Goal: Task Accomplishment & Management: Complete application form

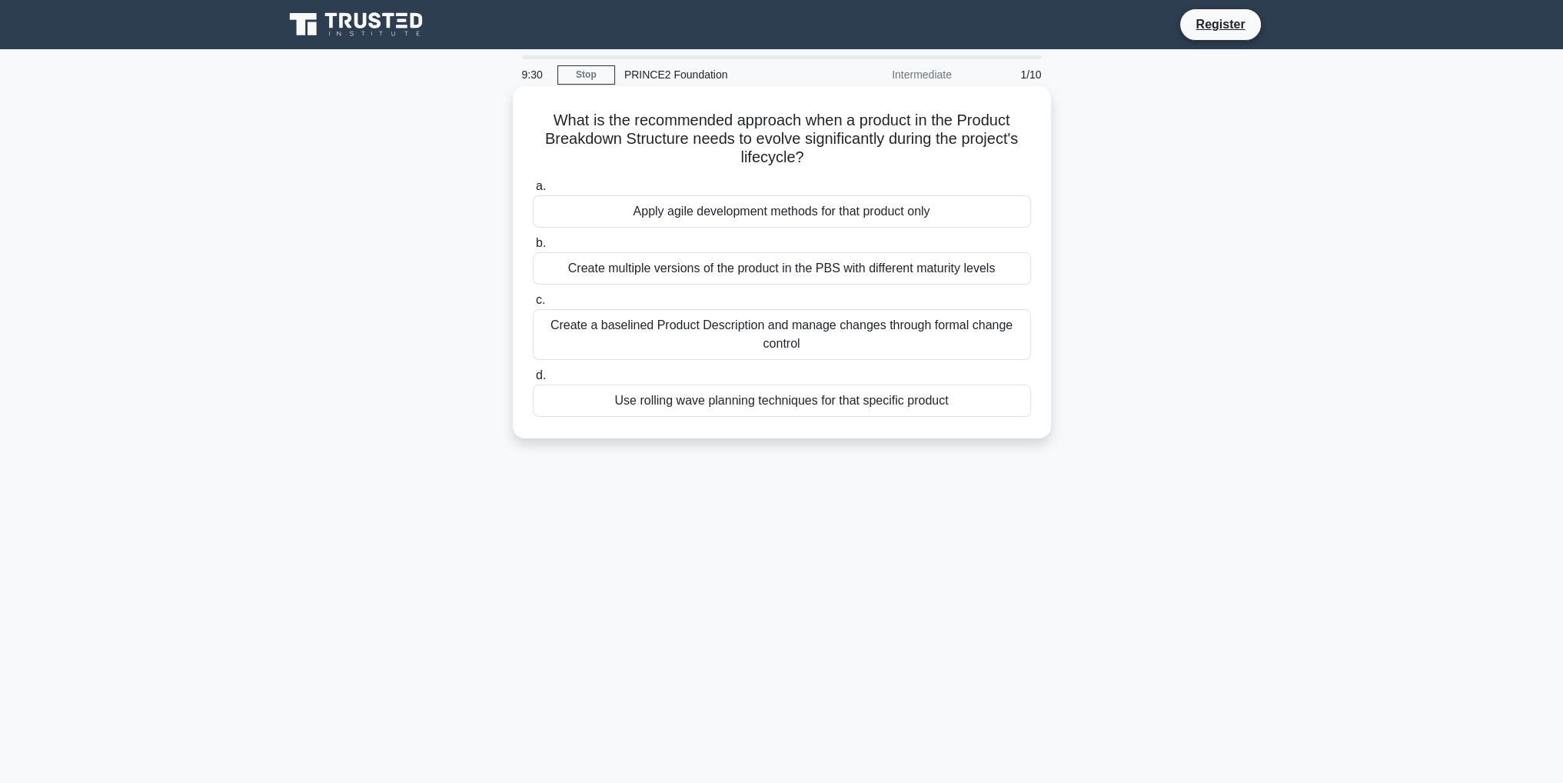
click at [717, 402] on div "Use rolling wave planning techniques for that specific product" at bounding box center [782, 401] width 498 height 32
click at [533, 381] on input "d. Use rolling wave planning techniques for that specific product" at bounding box center [533, 376] width 0 height 10
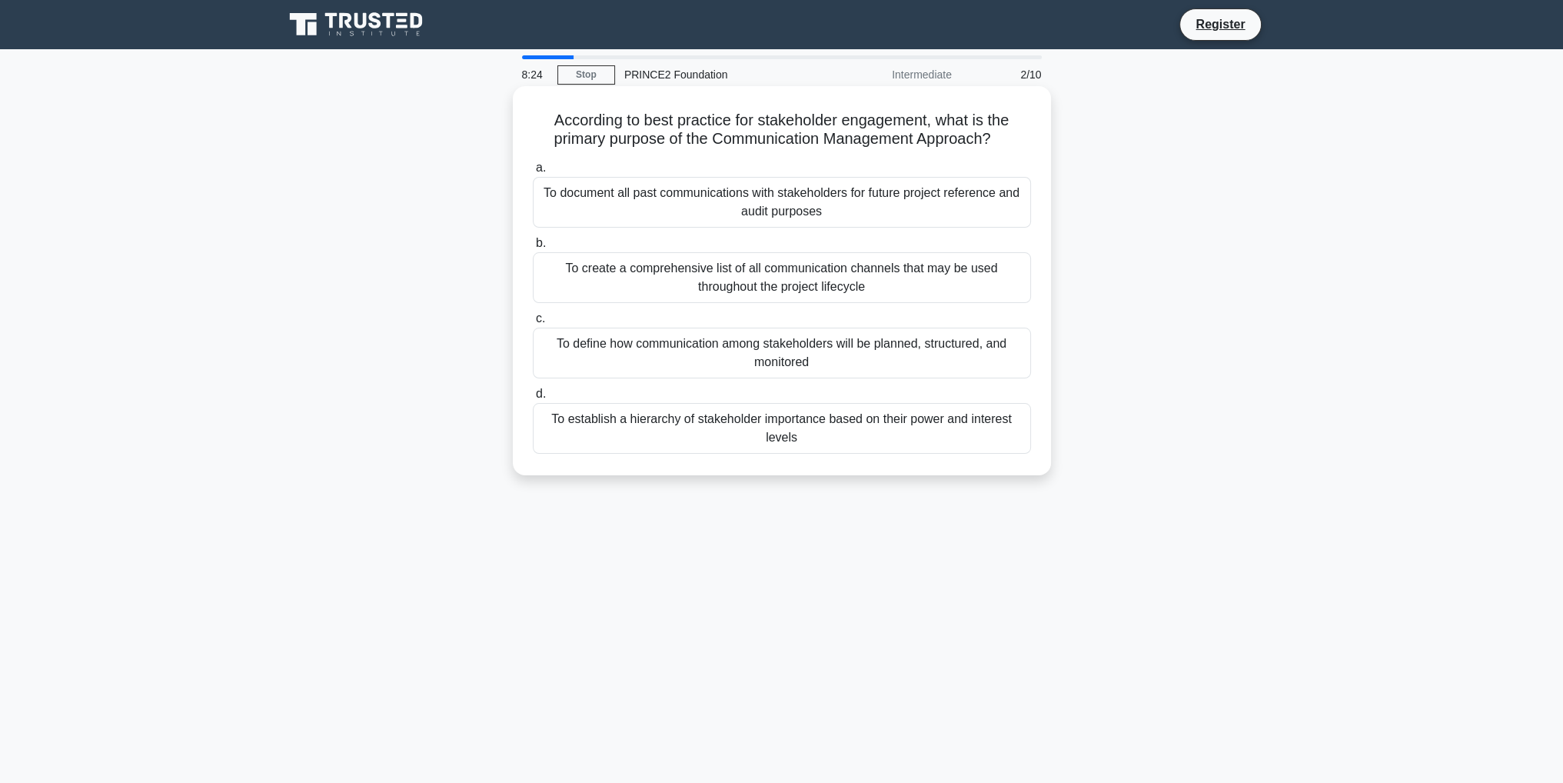
click at [757, 275] on div "To create a comprehensive list of all communication channels that may be used t…" at bounding box center [782, 277] width 498 height 51
click at [533, 248] on input "b. To create a comprehensive list of all communication channels that may be use…" at bounding box center [533, 243] width 0 height 10
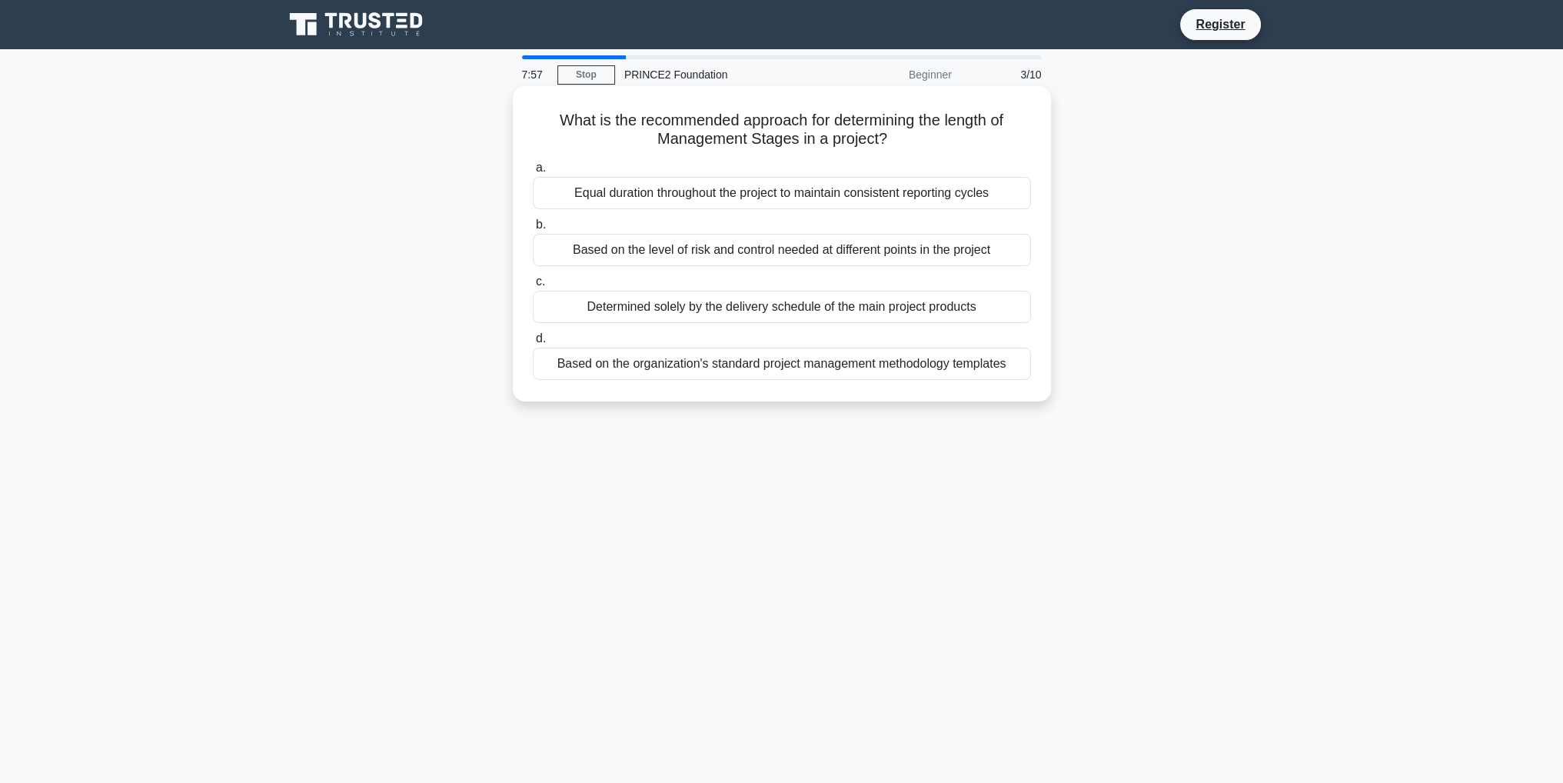
click at [792, 250] on div "Based on the level of risk and control needed at different points in the project" at bounding box center [782, 250] width 498 height 32
click at [533, 230] on input "b. Based on the level of risk and control needed at different points in the pro…" at bounding box center [533, 225] width 0 height 10
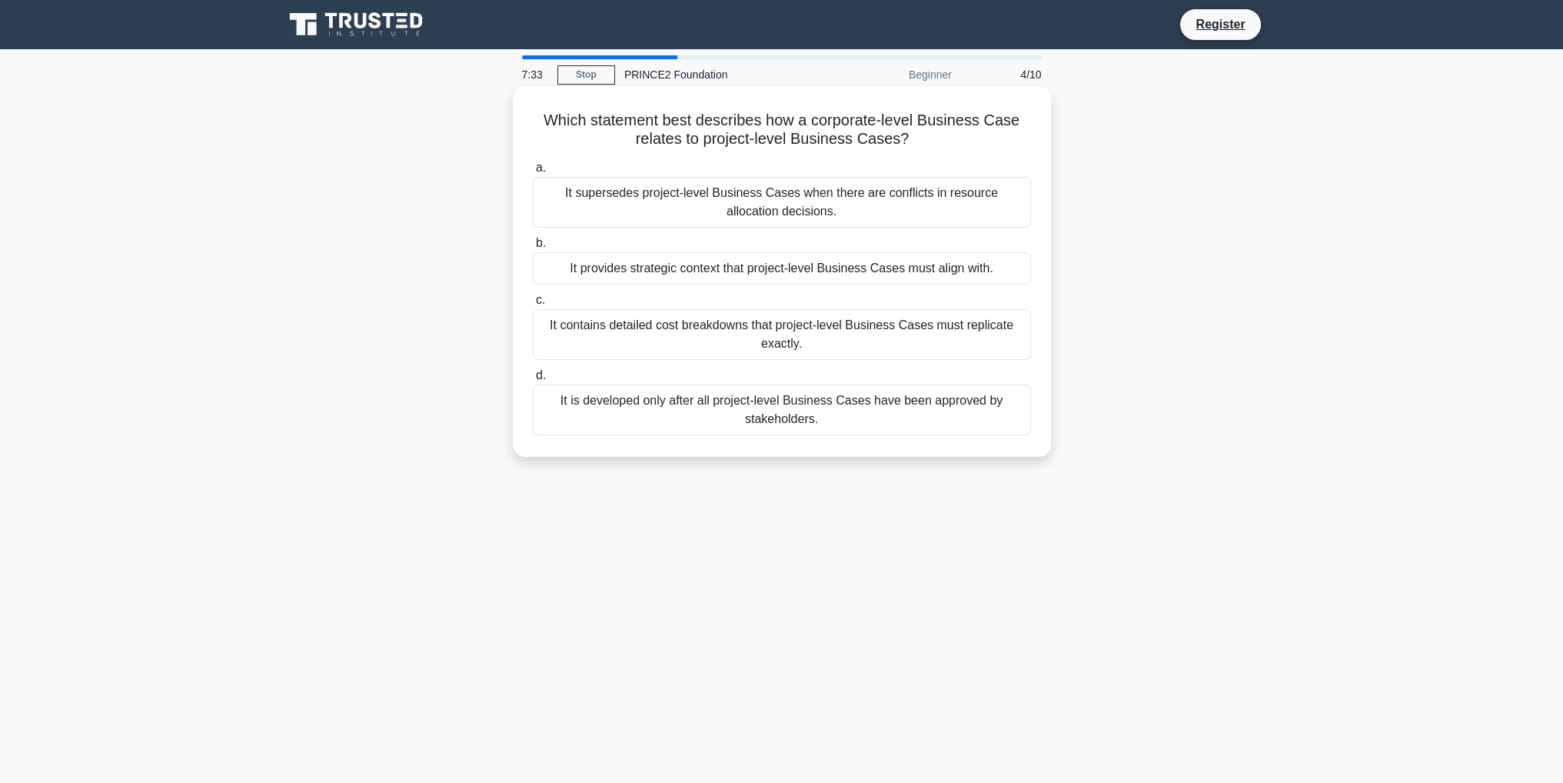
click at [854, 267] on div "It provides strategic context that project-level Business Cases must align with." at bounding box center [782, 268] width 498 height 32
click at [533, 248] on input "b. It provides strategic context that project-level Business Cases must align w…" at bounding box center [533, 243] width 0 height 10
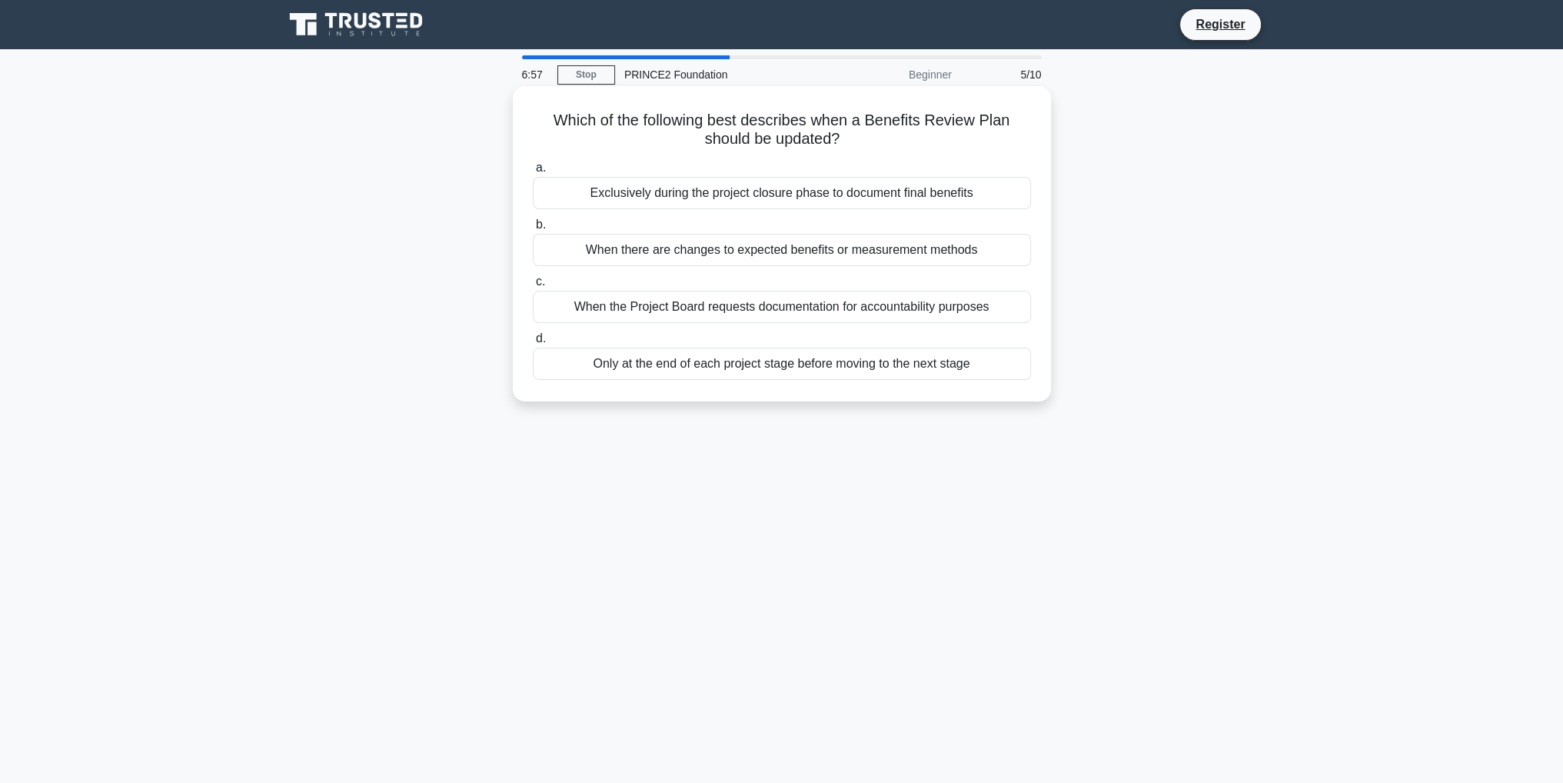
click at [886, 249] on div "When there are changes to expected benefits or measurement methods" at bounding box center [782, 250] width 498 height 32
click at [533, 230] on input "b. When there are changes to expected benefits or measurement methods" at bounding box center [533, 225] width 0 height 10
click at [881, 198] on div "Ensuring the project remains viable against its Business Case" at bounding box center [782, 193] width 498 height 32
click at [533, 173] on input "a. Ensuring the project remains viable against its Business Case" at bounding box center [533, 168] width 0 height 10
click at [869, 247] on div "Creation of an Exception Plan for approval by the next management level" at bounding box center [782, 250] width 498 height 32
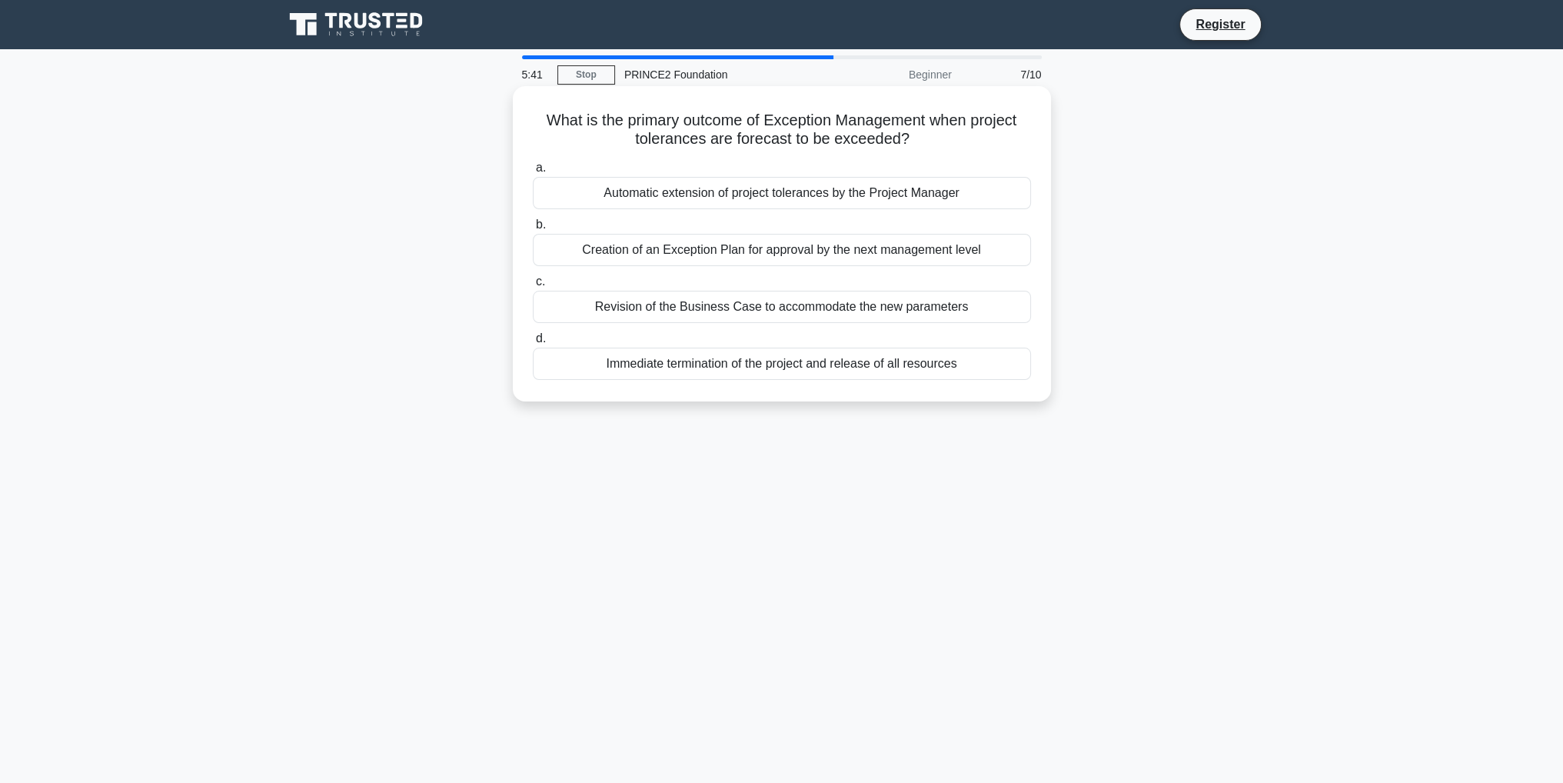
click at [533, 230] on input "b. Creation of an Exception Plan for approval by the next management level" at bounding box center [533, 225] width 0 height 10
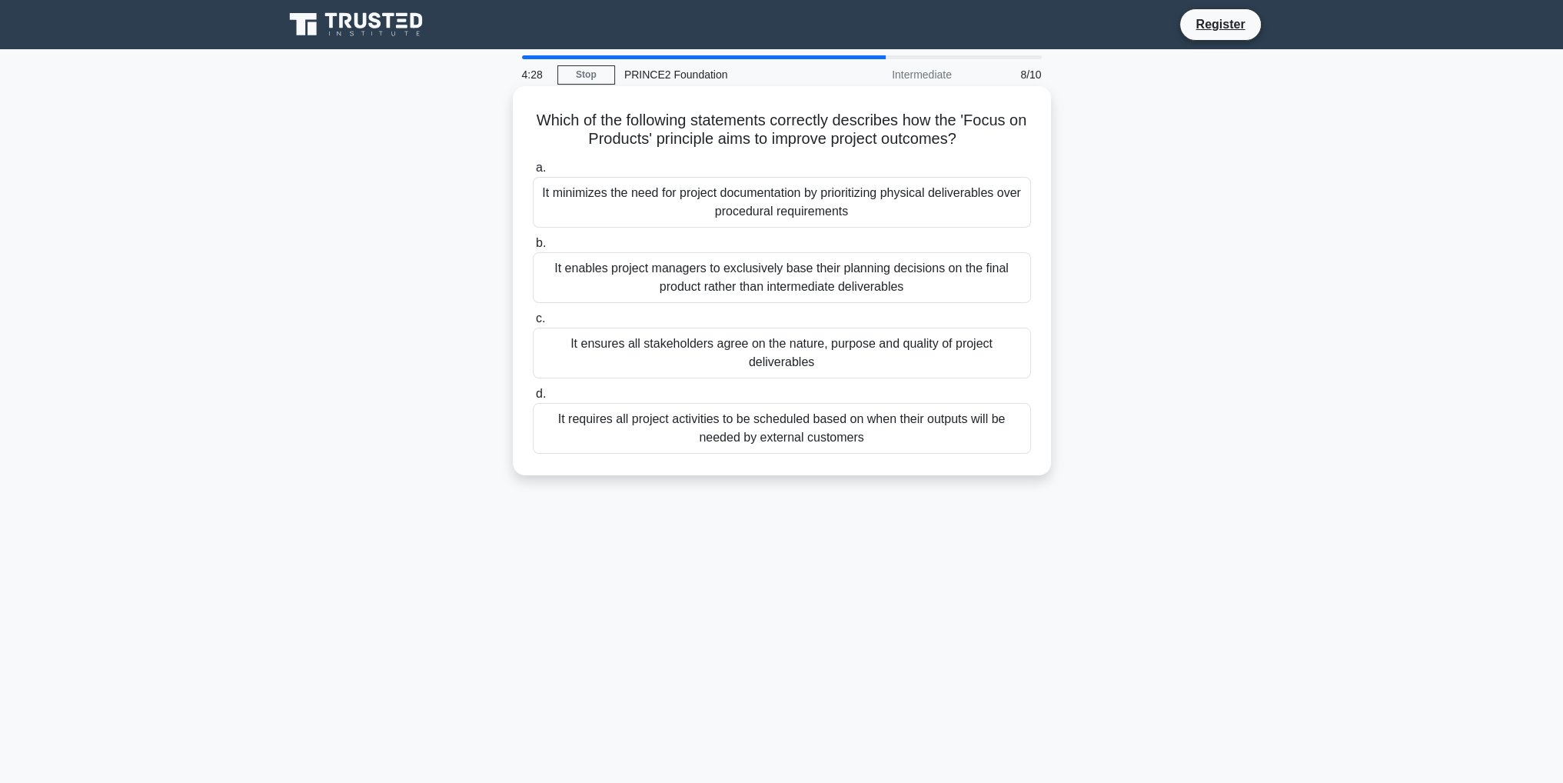
click at [905, 207] on div "It minimizes the need for project documentation by prioritizing physical delive…" at bounding box center [782, 202] width 498 height 51
click at [533, 173] on input "a. It minimizes the need for project documentation by prioritizing physical del…" at bounding box center [533, 168] width 0 height 10
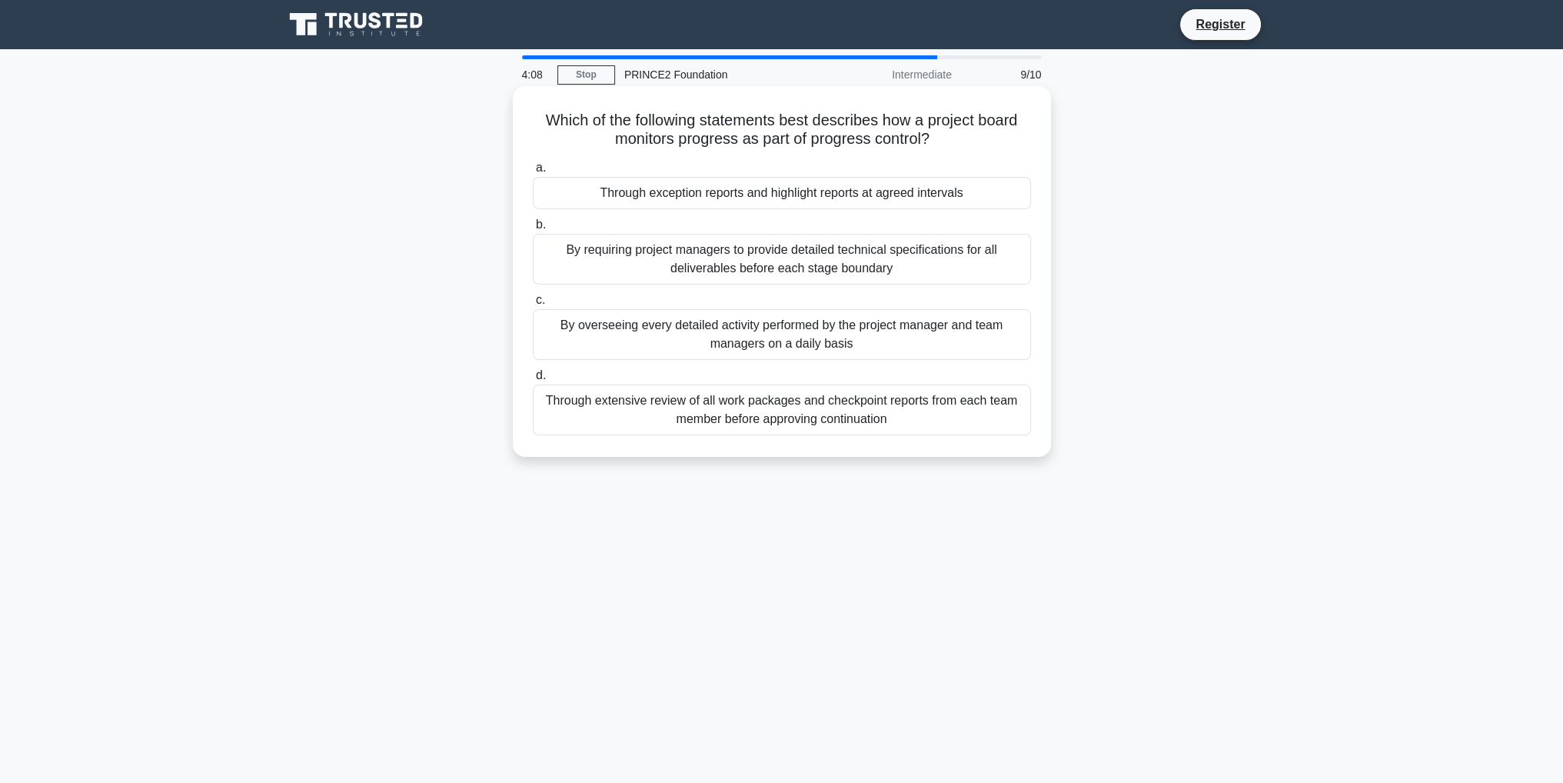
click at [861, 405] on div "Through extensive review of all work packages and checkpoint reports from each …" at bounding box center [782, 410] width 498 height 51
click at [533, 381] on input "d. Through extensive review of all work packages and checkpoint reports from ea…" at bounding box center [533, 376] width 0 height 10
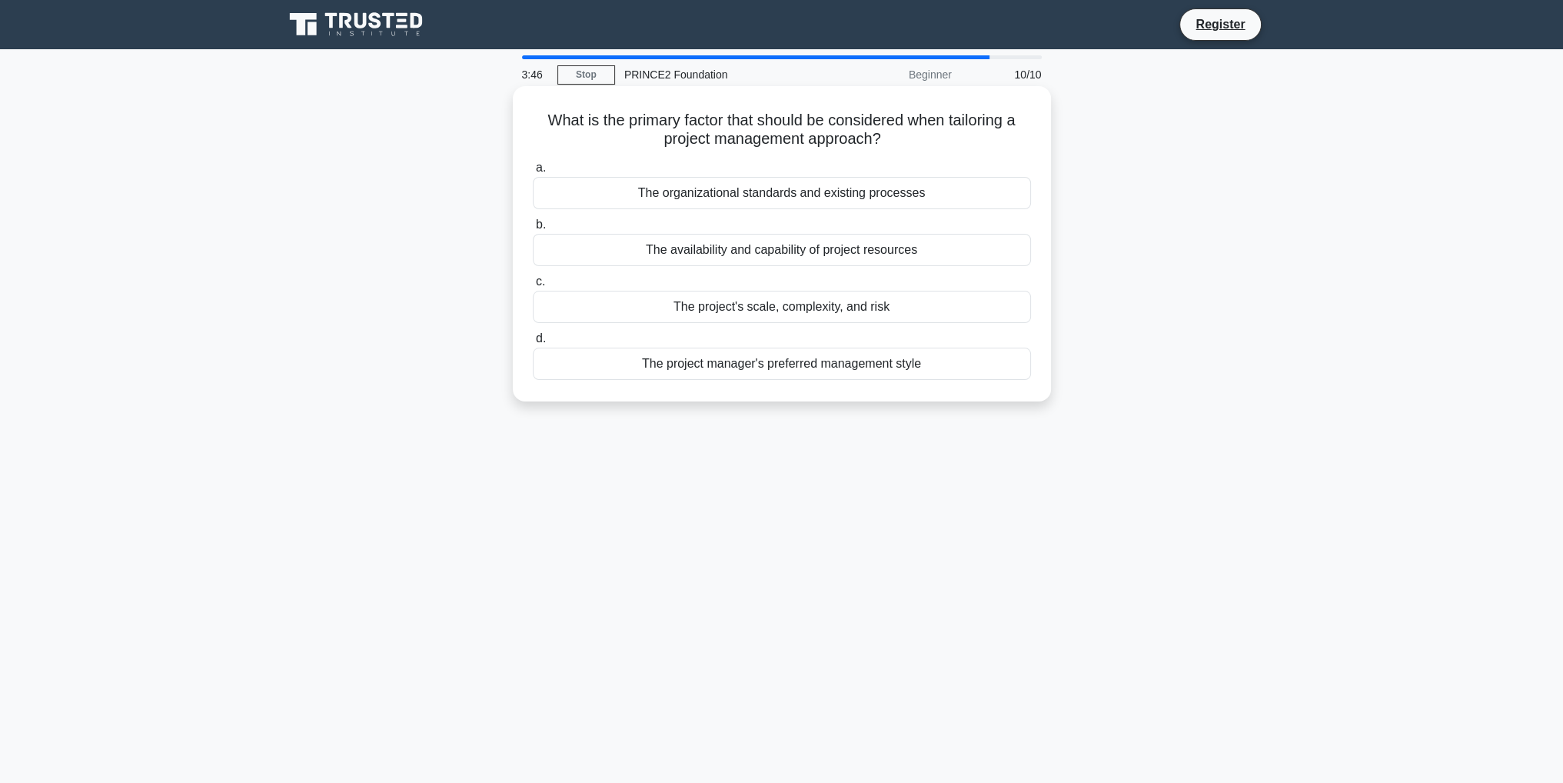
click at [861, 310] on div "The project's scale, complexity, and risk" at bounding box center [782, 307] width 498 height 32
click at [533, 287] on input "c. The project's scale, complexity, and risk" at bounding box center [533, 282] width 0 height 10
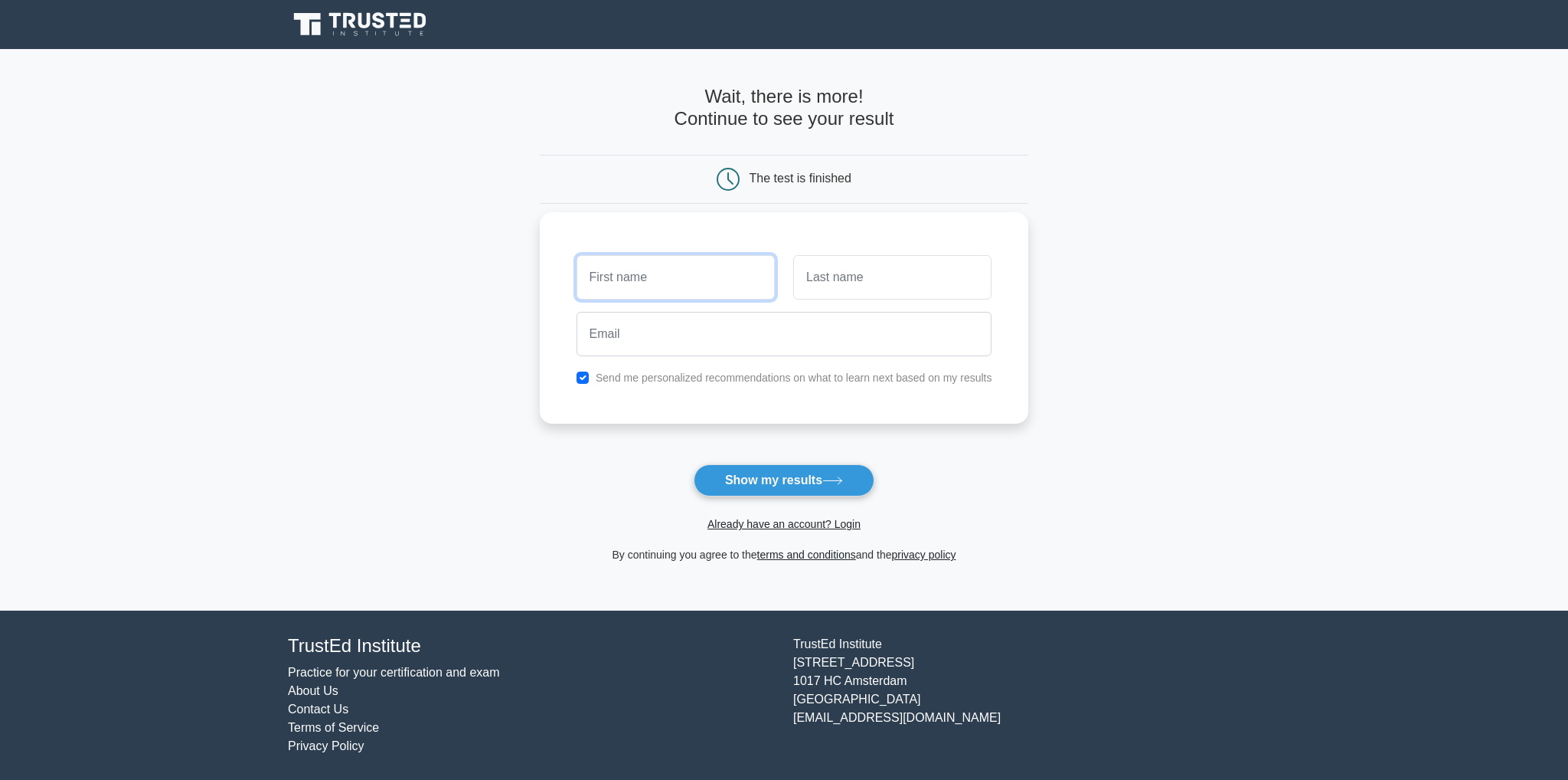
click at [774, 284] on input "text" at bounding box center [675, 277] width 198 height 45
click at [852, 279] on input "text" at bounding box center [892, 277] width 198 height 45
type input "Rees"
click at [767, 287] on input "text" at bounding box center [675, 277] width 198 height 45
click at [692, 270] on input "text" at bounding box center [675, 277] width 198 height 45
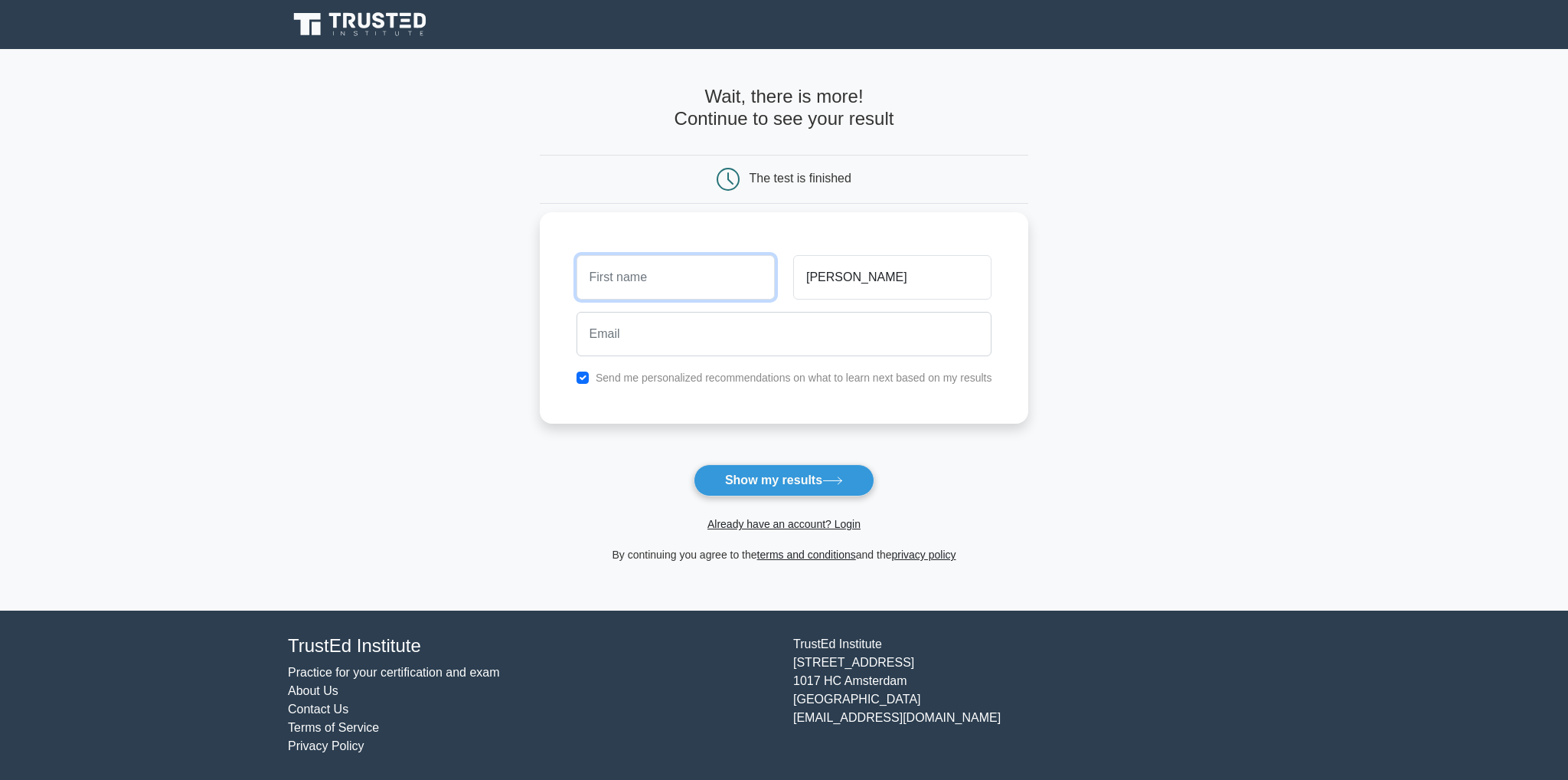
type input "a"
type input "[PERSON_NAME]"
click at [763, 336] on input "email" at bounding box center [784, 334] width 416 height 45
type input "Jtkm77@hotmail.com"
click at [588, 379] on div "Send me personalized recommendations on what to learn next based on my results" at bounding box center [784, 378] width 434 height 18
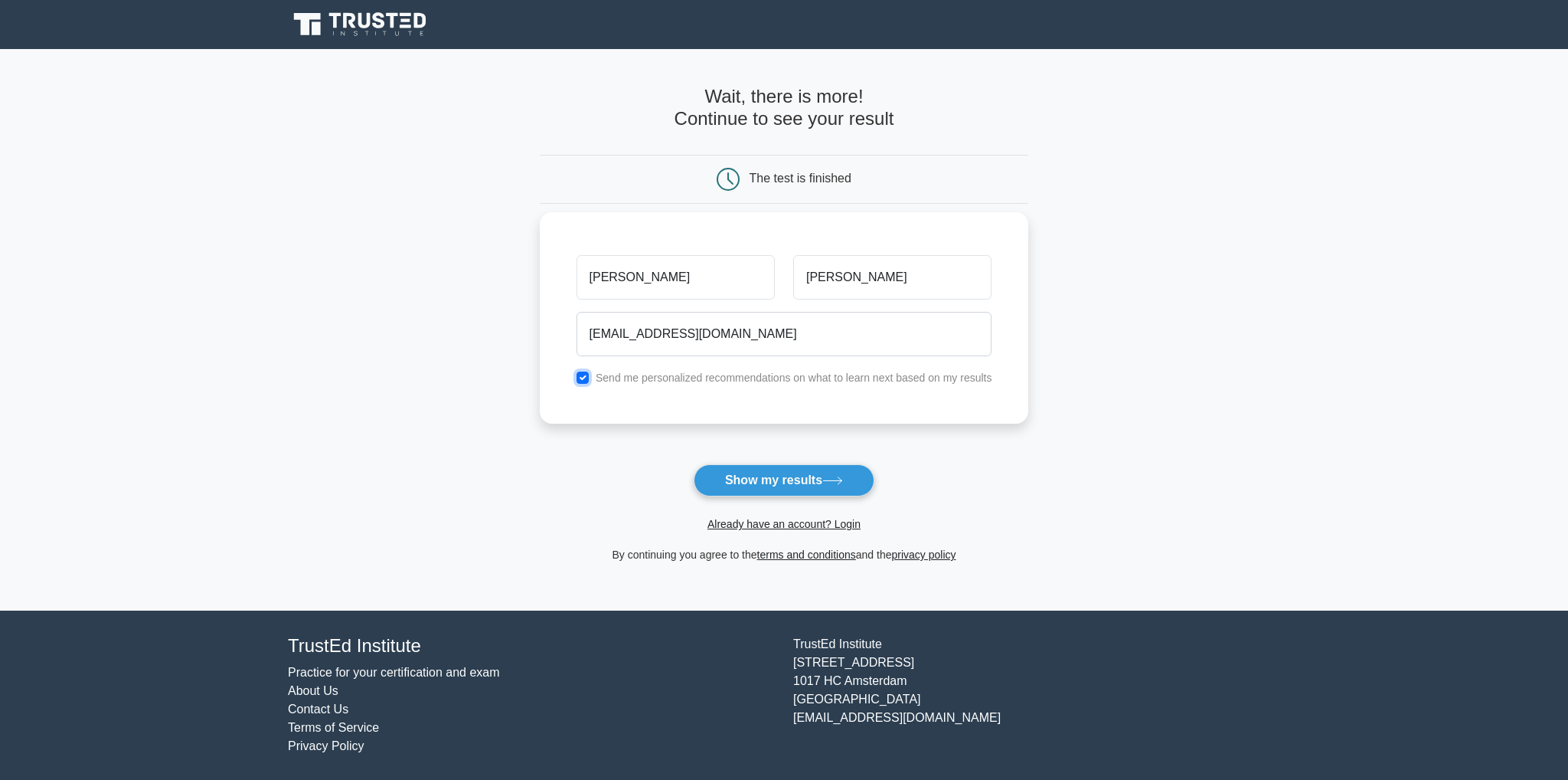
click at [578, 377] on input "checkbox" at bounding box center [582, 378] width 12 height 12
checkbox input "false"
click at [831, 482] on icon at bounding box center [832, 480] width 21 height 8
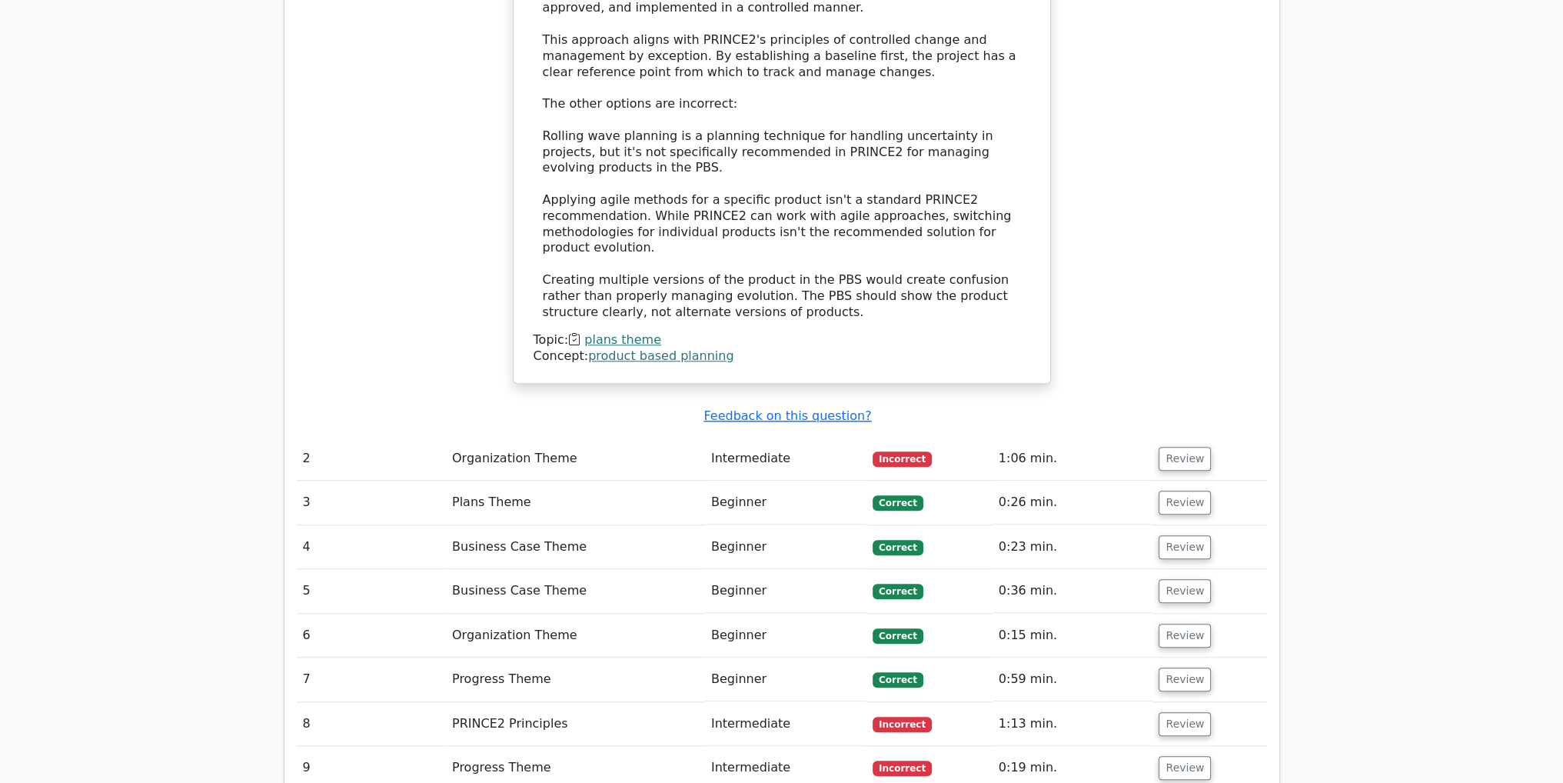
scroll to position [1768, 0]
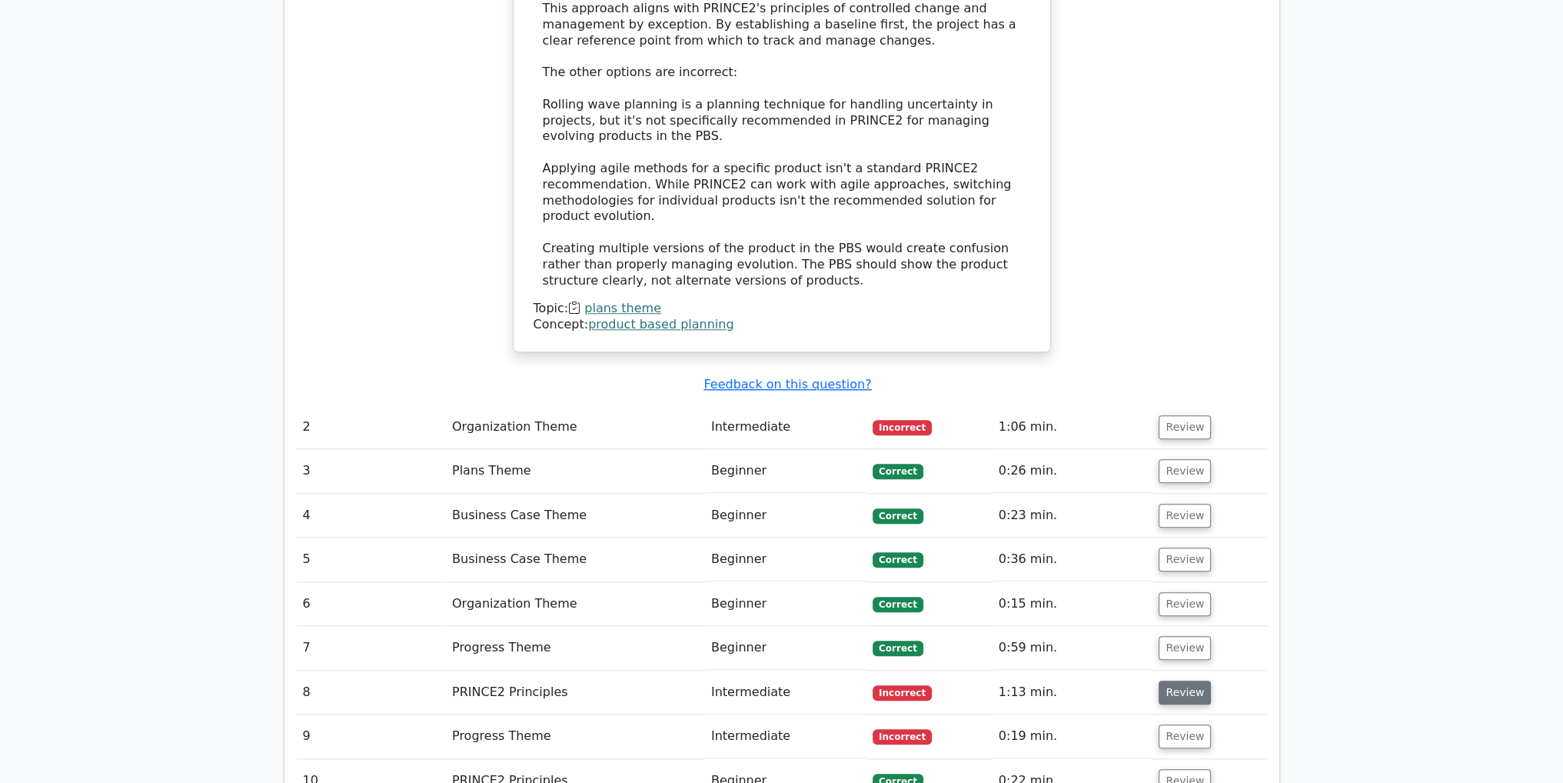
click at [1170, 681] on button "Review" at bounding box center [1185, 693] width 52 height 24
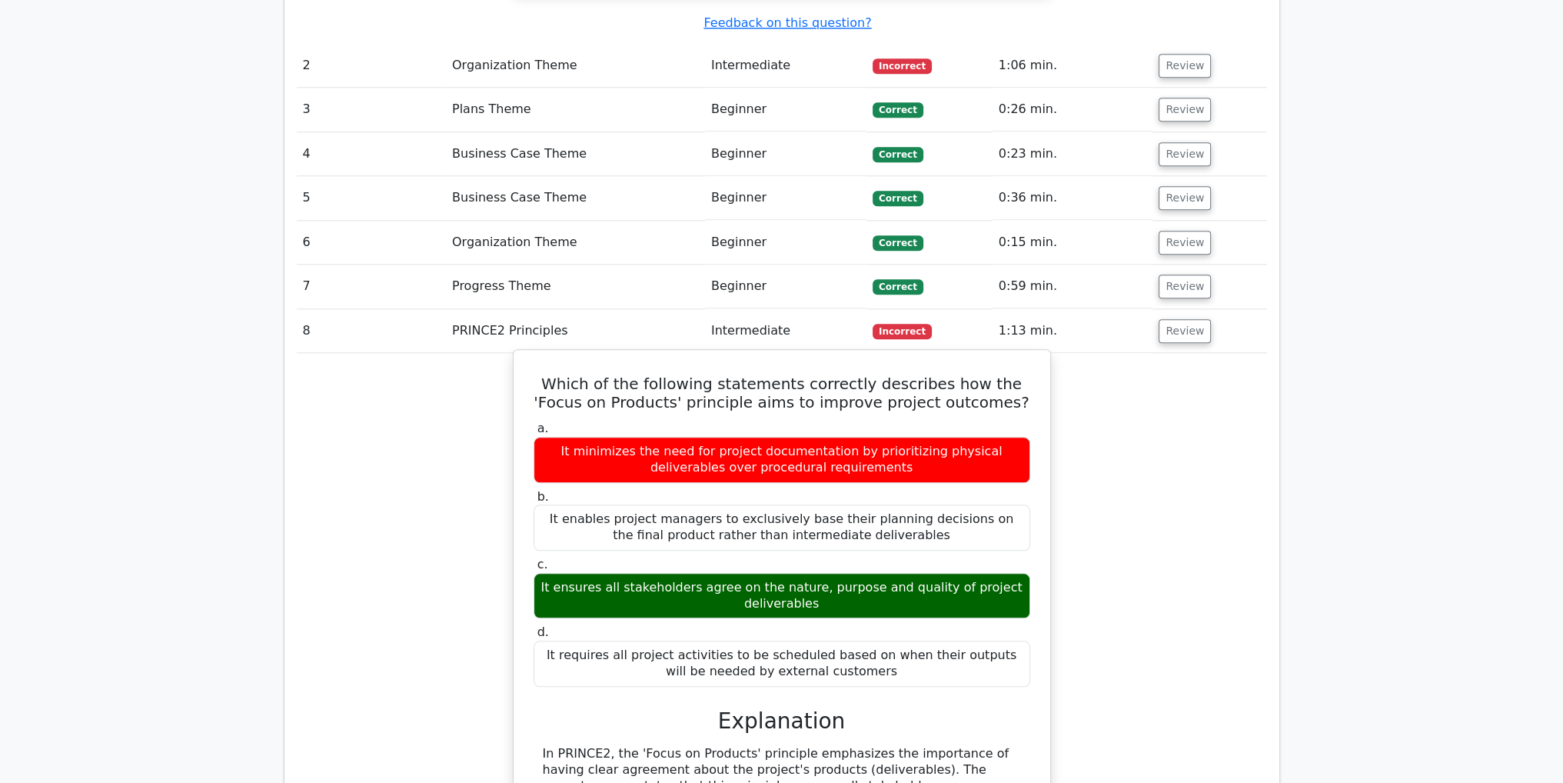
scroll to position [2153, 0]
